Goal: Use online tool/utility: Utilize a website feature to perform a specific function

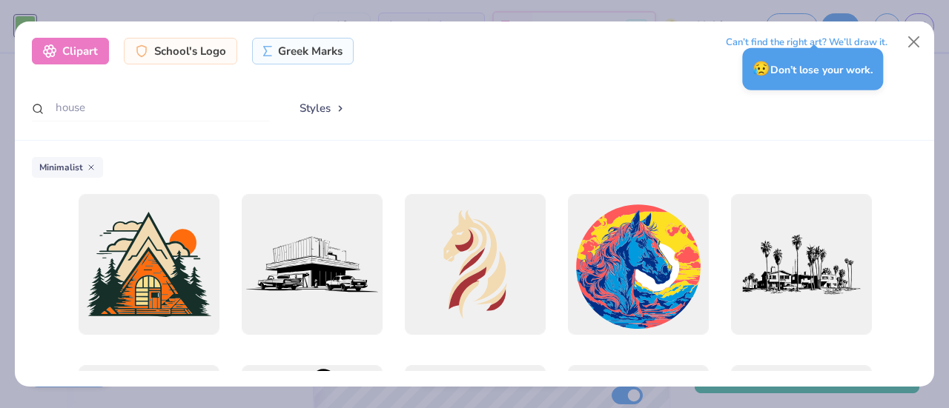
click at [87, 166] on icon at bounding box center [91, 167] width 9 height 9
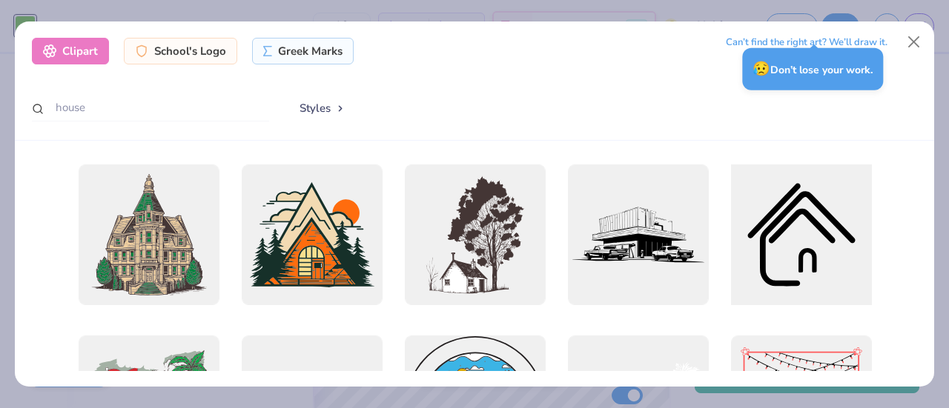
click at [792, 242] on div at bounding box center [800, 235] width 155 height 155
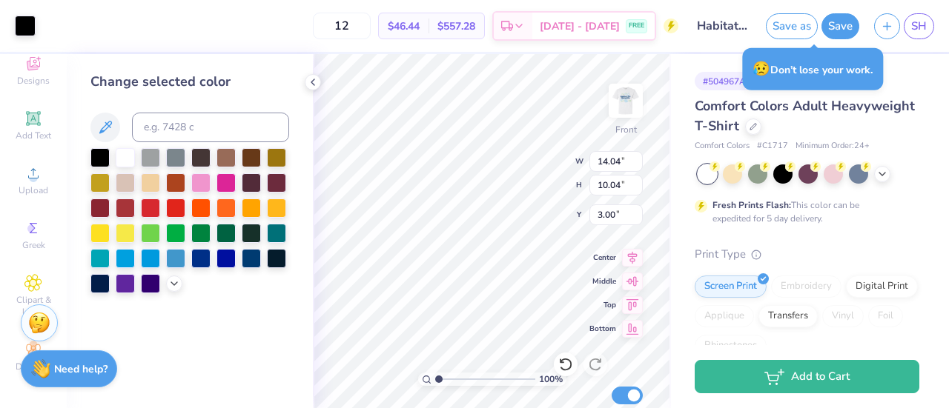
type input "14.53"
type input "13.92"
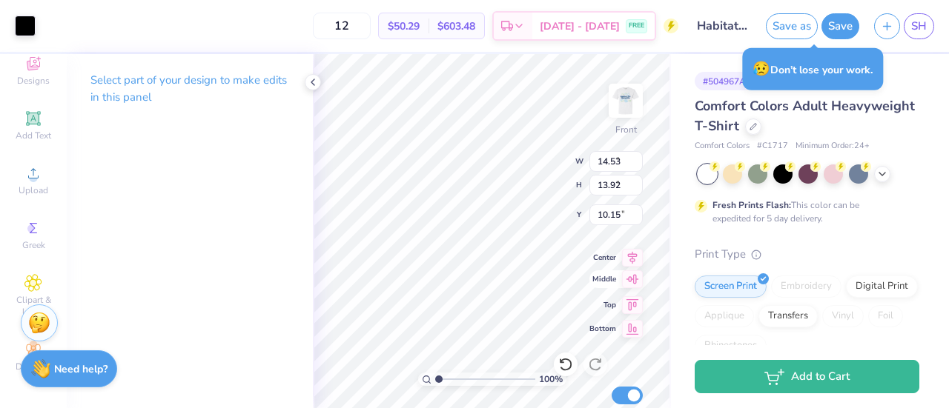
type input "7.07"
type input "6.77"
type input "4.63"
click at [26, 25] on div at bounding box center [25, 24] width 21 height 21
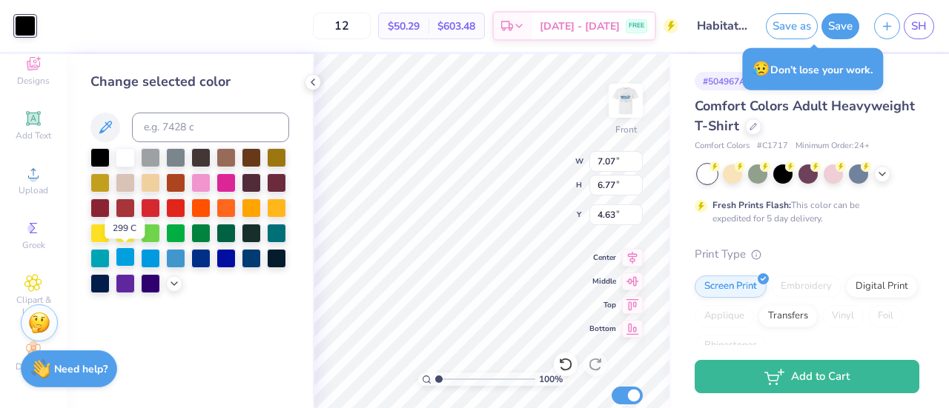
click at [123, 257] on div at bounding box center [125, 257] width 19 height 19
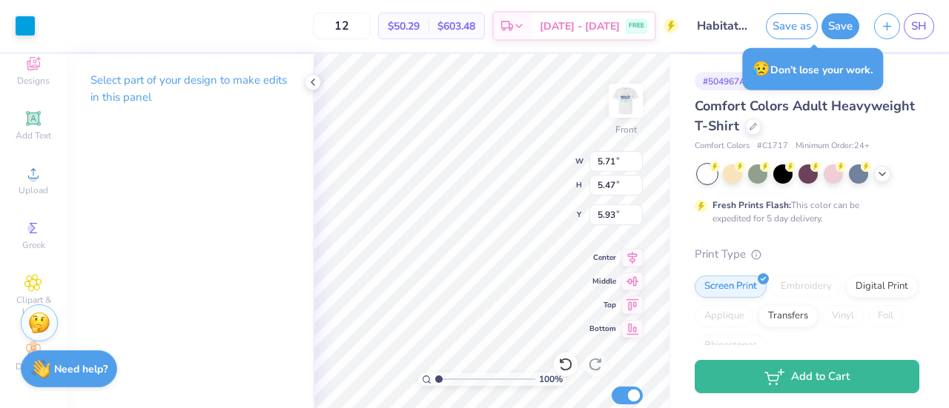
type input "5.71"
type input "5.47"
type input "5.63"
